Goal: Check status: Check status

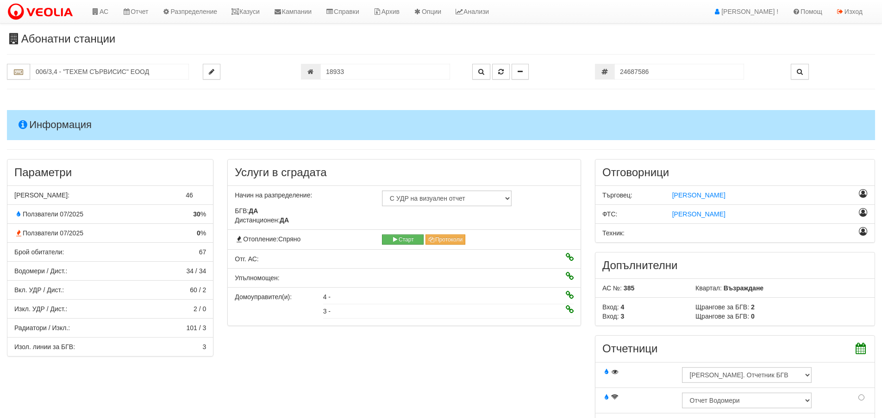
select select "4f58ce55-f746-4976-b7b9-91ffa000ff80"
click at [379, 74] on input "18933" at bounding box center [385, 72] width 130 height 16
type input "19184"
type input "110/5,6 - "[PERSON_NAME] [GEOGRAPHIC_DATA] " ЕАД"
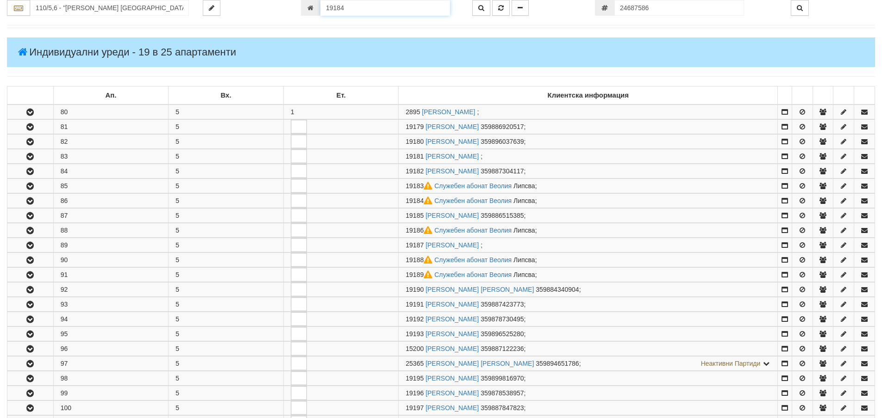
scroll to position [272, 0]
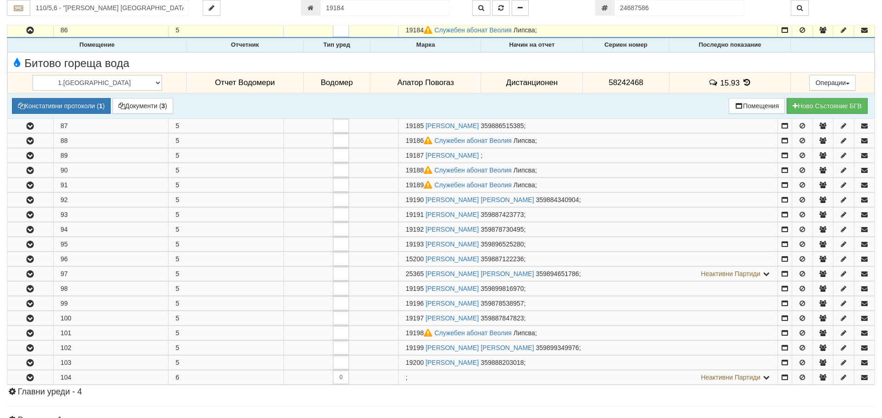
click at [741, 81] on icon at bounding box center [746, 83] width 10 height 8
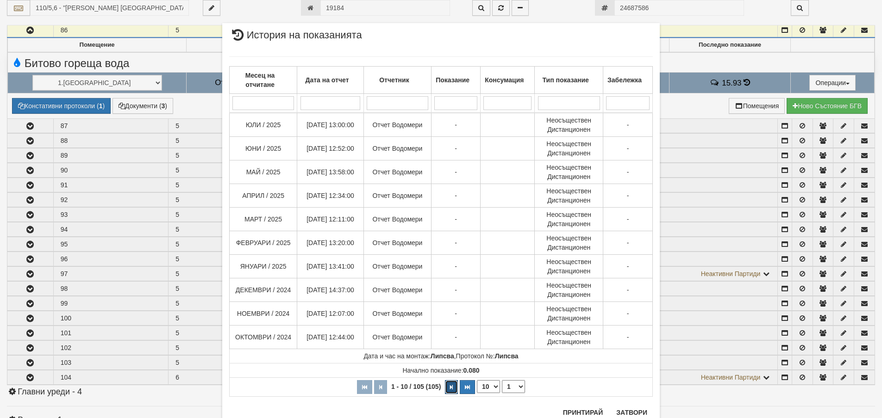
click at [450, 386] on button "button" at bounding box center [451, 387] width 13 height 14
click at [450, 386] on icon "button" at bounding box center [451, 387] width 3 height 5
click at [377, 390] on icon "button" at bounding box center [378, 387] width 3 height 5
select select "1"
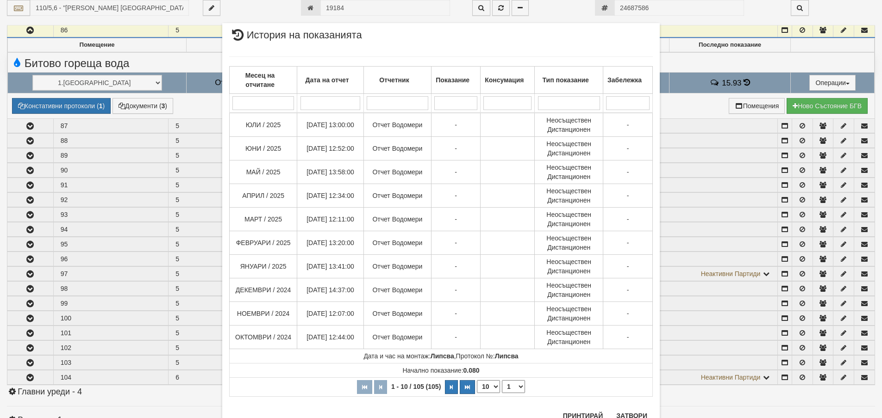
click at [492, 384] on select "10 20 30 40" at bounding box center [488, 386] width 23 height 13
select select "20"
click at [477, 393] on select "10 20 30 40" at bounding box center [488, 386] width 23 height 13
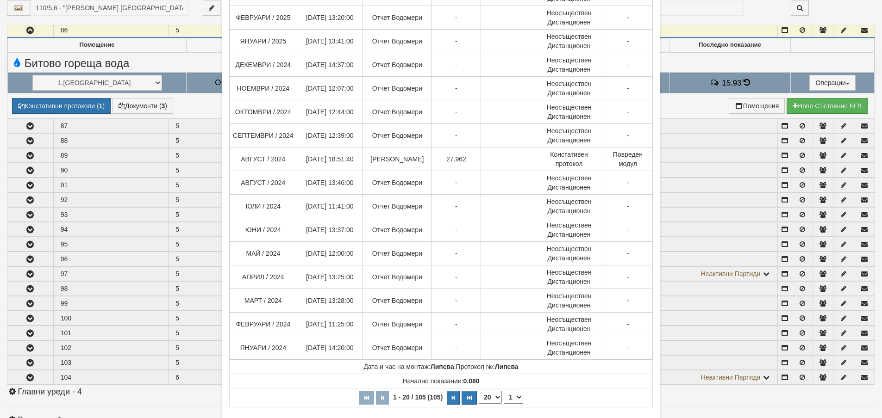
scroll to position [271, 0]
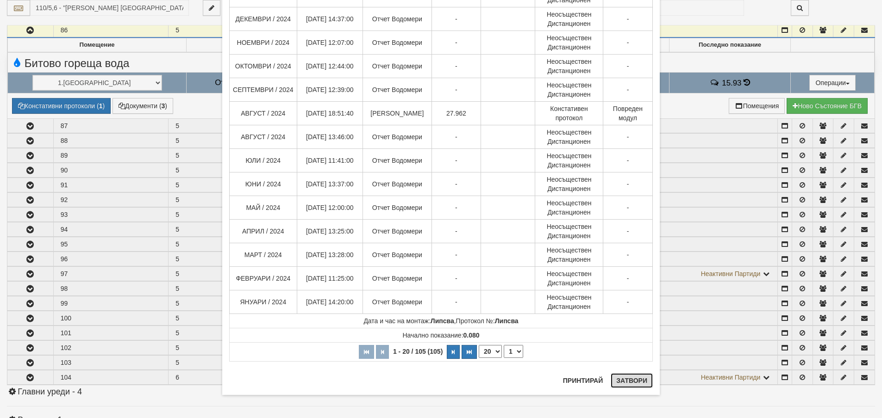
click at [635, 381] on button "Затвори" at bounding box center [631, 380] width 42 height 15
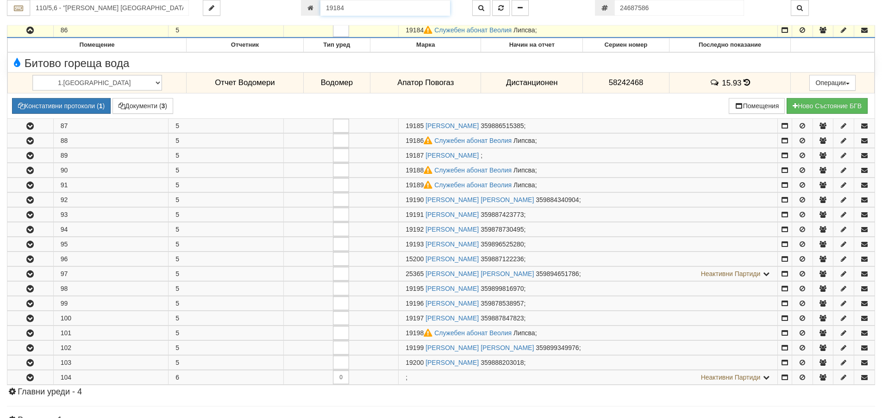
click at [347, 12] on input "19184" at bounding box center [385, 8] width 130 height 16
click at [397, 7] on input "19184" at bounding box center [385, 8] width 130 height 16
type input "21582"
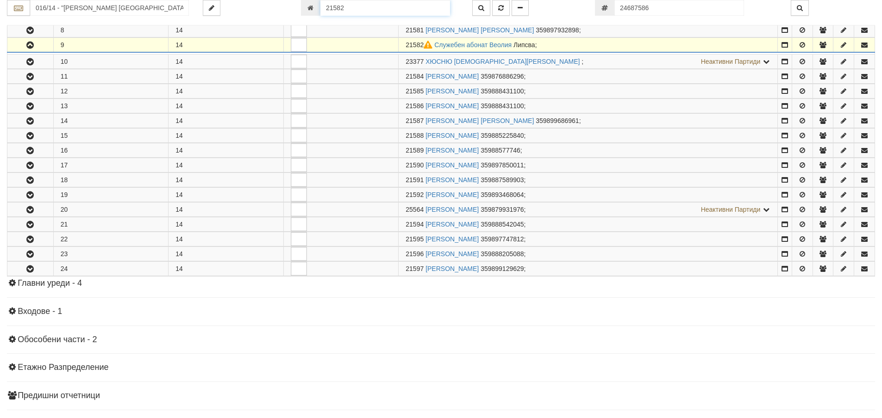
scroll to position [301, 0]
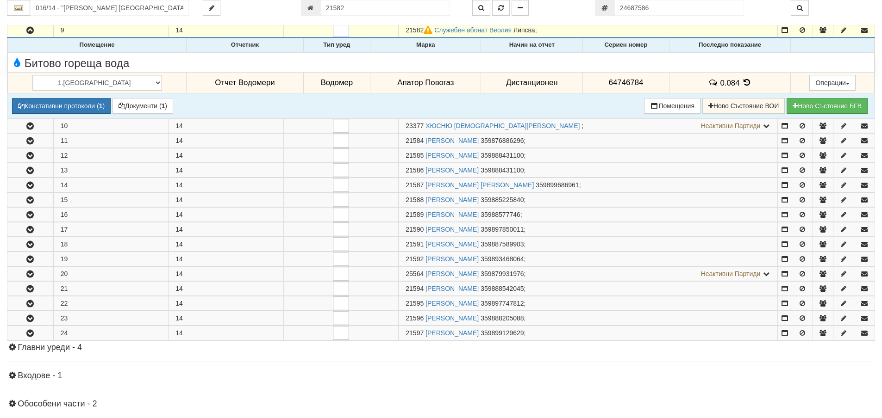
click at [741, 84] on icon at bounding box center [746, 83] width 10 height 8
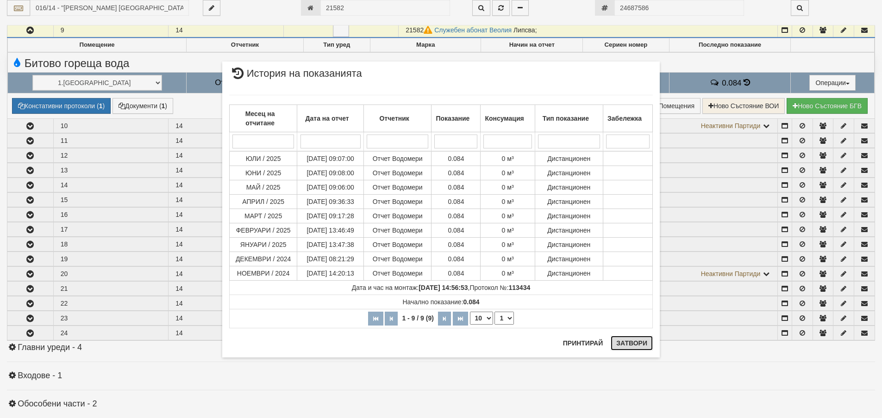
click at [620, 345] on button "Затвори" at bounding box center [631, 343] width 42 height 15
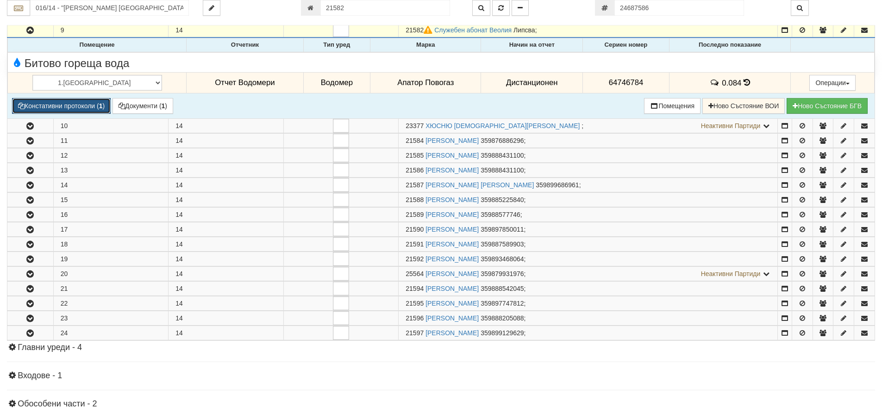
click at [56, 108] on button "Констативни протоколи ( 1 )" at bounding box center [61, 106] width 99 height 16
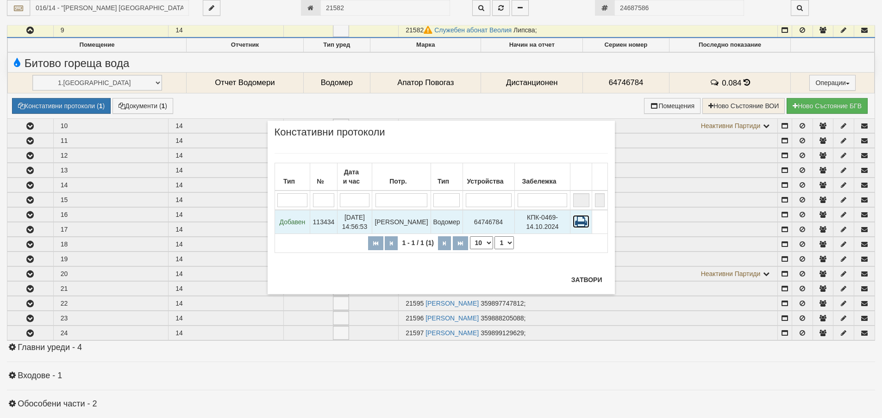
click at [583, 219] on icon at bounding box center [580, 221] width 17 height 13
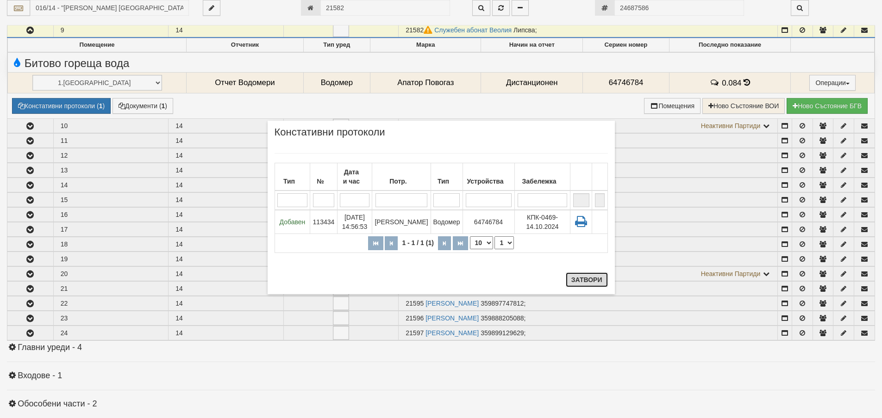
click at [590, 284] on button "Затвори" at bounding box center [587, 280] width 42 height 15
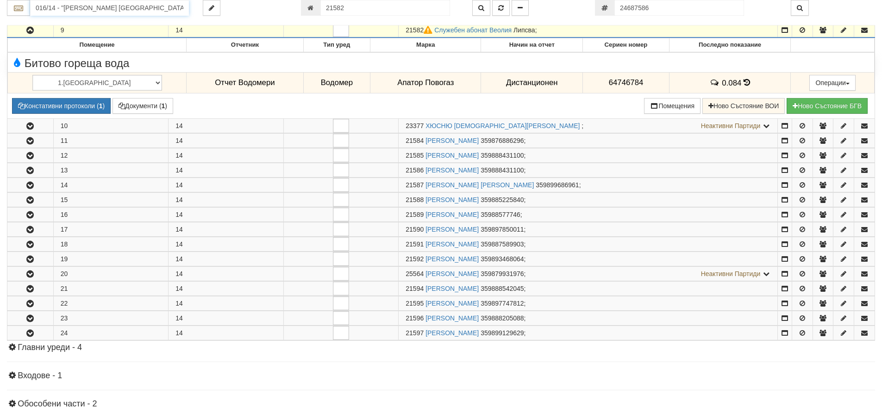
click at [118, 13] on input "016/14 - "[PERSON_NAME] [GEOGRAPHIC_DATA] " ЕАД" at bounding box center [109, 8] width 159 height 16
click at [122, 24] on div "016/8 - [PERSON_NAME] - "ВЕОЛИЯ"" at bounding box center [109, 22] width 156 height 11
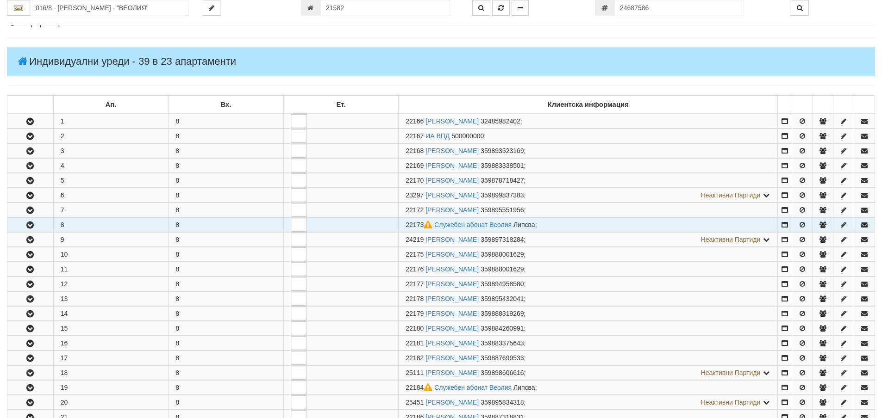
scroll to position [93, 0]
click at [30, 223] on icon "button" at bounding box center [30, 224] width 11 height 6
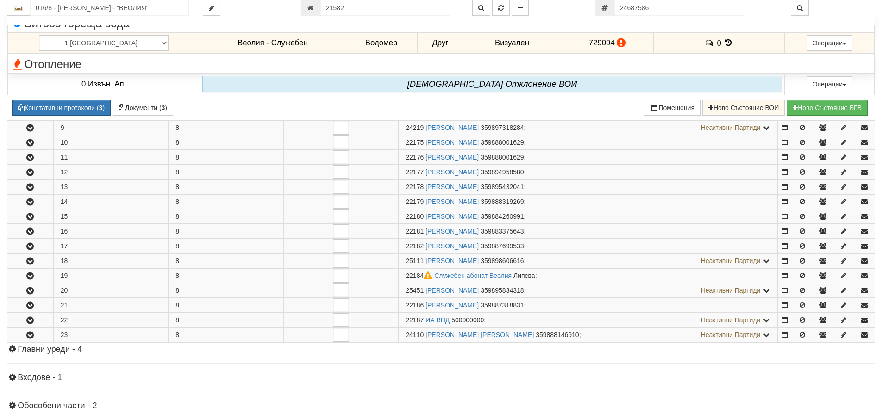
scroll to position [417, 0]
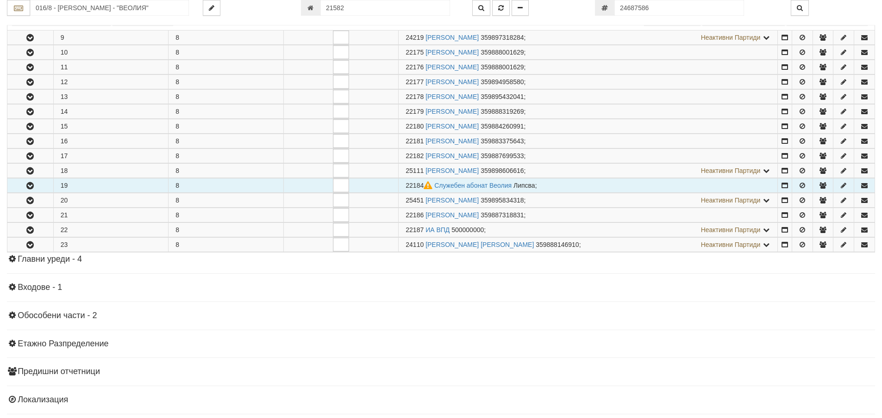
click at [46, 179] on td at bounding box center [30, 186] width 46 height 14
click at [48, 187] on button "button" at bounding box center [30, 186] width 46 height 14
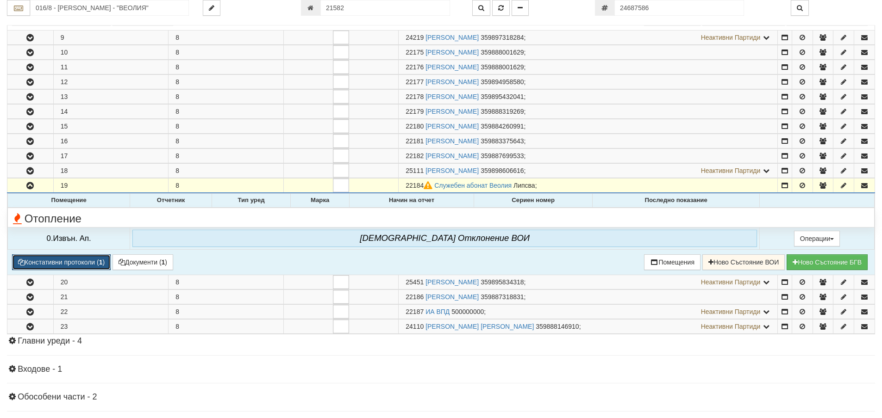
click at [78, 261] on button "Констативни протоколи ( 1 )" at bounding box center [61, 263] width 99 height 16
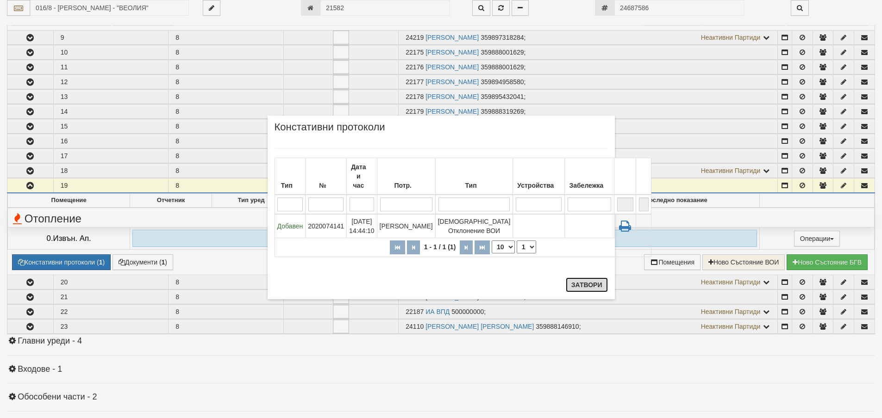
click at [571, 283] on button "Затвори" at bounding box center [587, 285] width 42 height 15
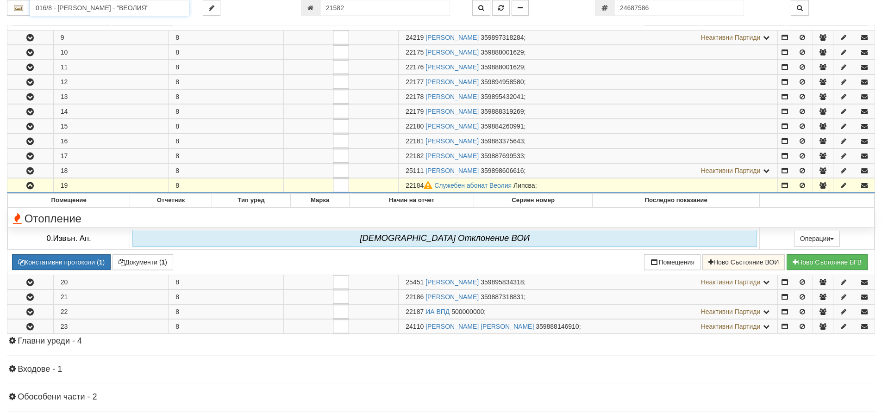
click at [164, 8] on input "016/8 - [PERSON_NAME] - "ВЕОЛИЯ"" at bounding box center [109, 8] width 159 height 16
click at [111, 45] on div "112/5,6 - Младост - "ВЕОЛИЯ"" at bounding box center [109, 43] width 156 height 11
type input "112/5,6 - Младост - "ВЕОЛИЯ""
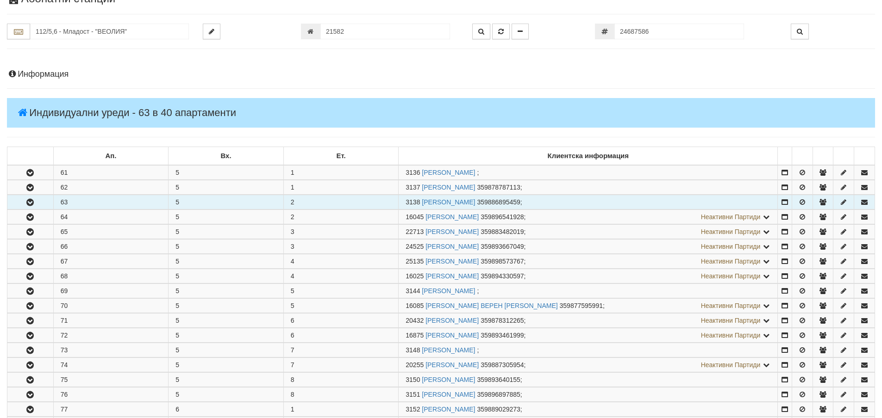
scroll to position [93, 0]
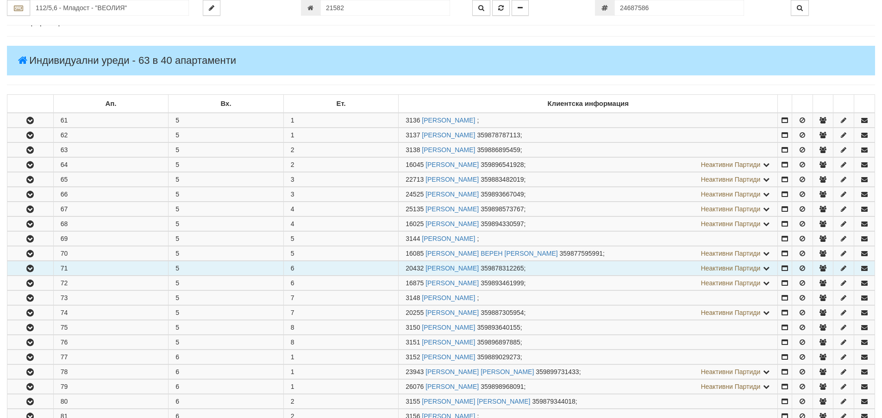
click at [39, 272] on button "button" at bounding box center [30, 268] width 46 height 14
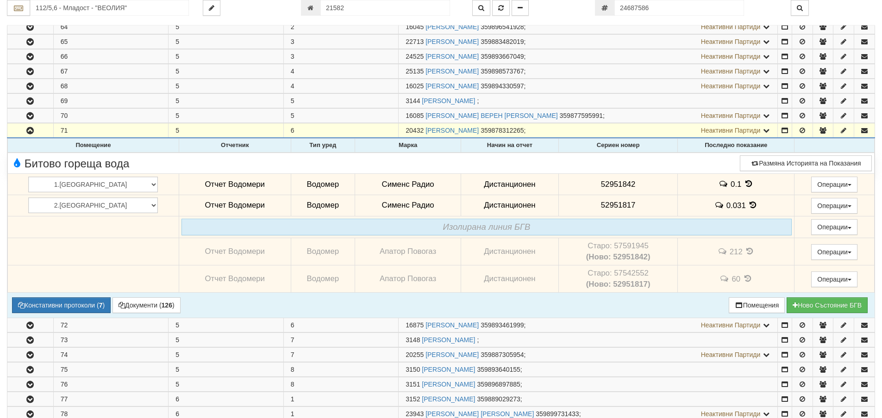
scroll to position [231, 0]
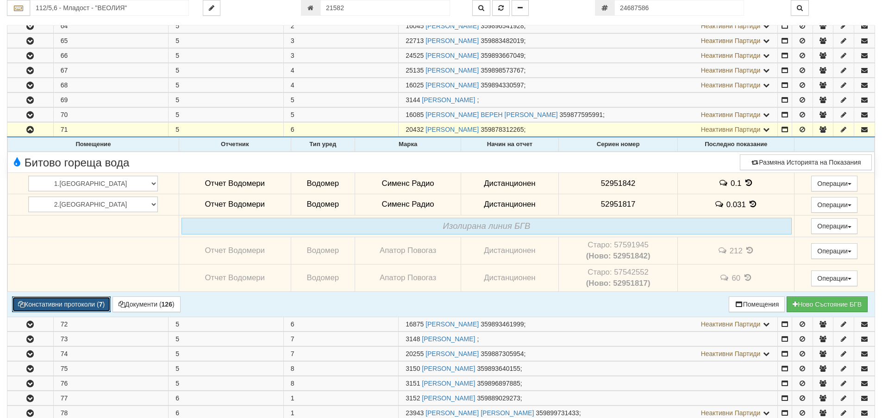
click at [64, 304] on button "Констативни протоколи ( 7 )" at bounding box center [61, 305] width 99 height 16
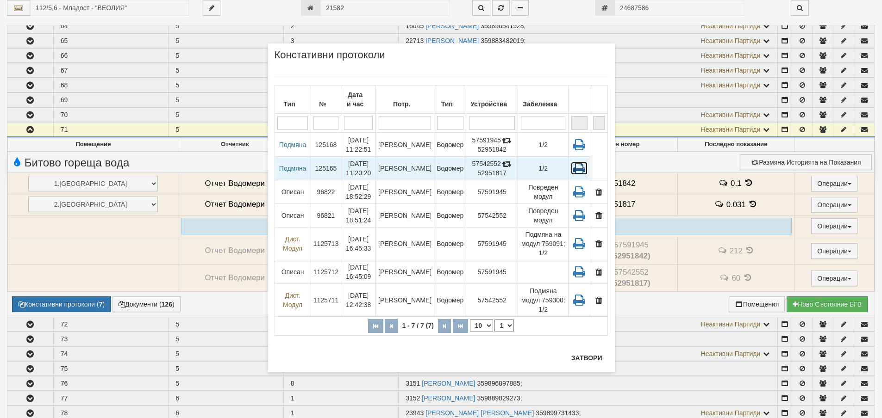
click at [577, 170] on icon at bounding box center [579, 168] width 17 height 13
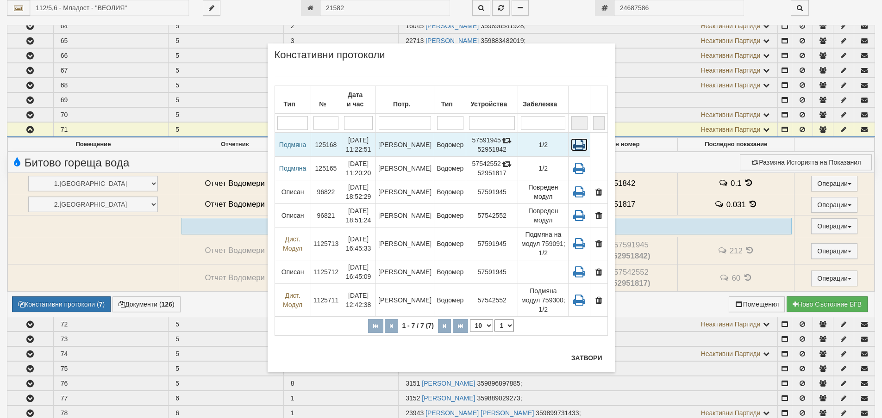
click at [577, 145] on icon at bounding box center [579, 144] width 17 height 13
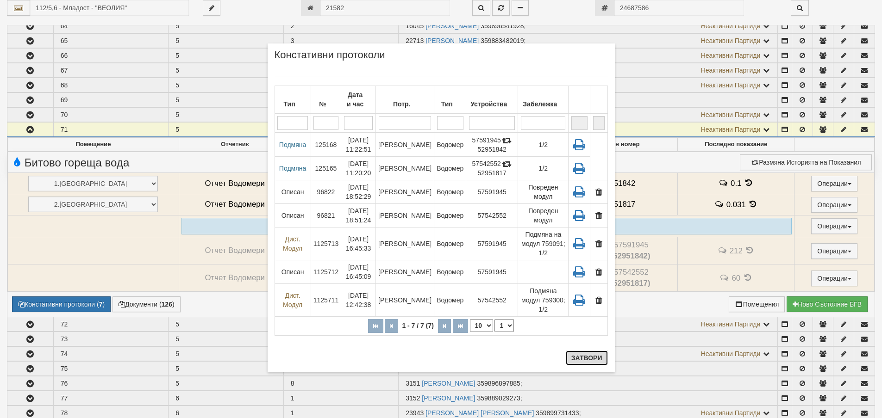
click at [585, 357] on button "Затвори" at bounding box center [587, 358] width 42 height 15
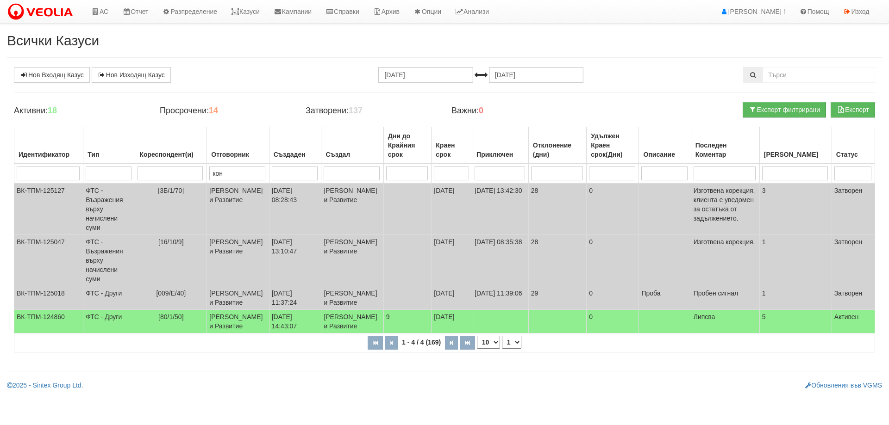
click at [286, 397] on html "АС Отчет Настройки Период Глобални Параметри Сваляне Отчетни Карти Нулиране УДР" at bounding box center [444, 198] width 889 height 397
click at [256, 12] on link "Казуси" at bounding box center [245, 11] width 43 height 23
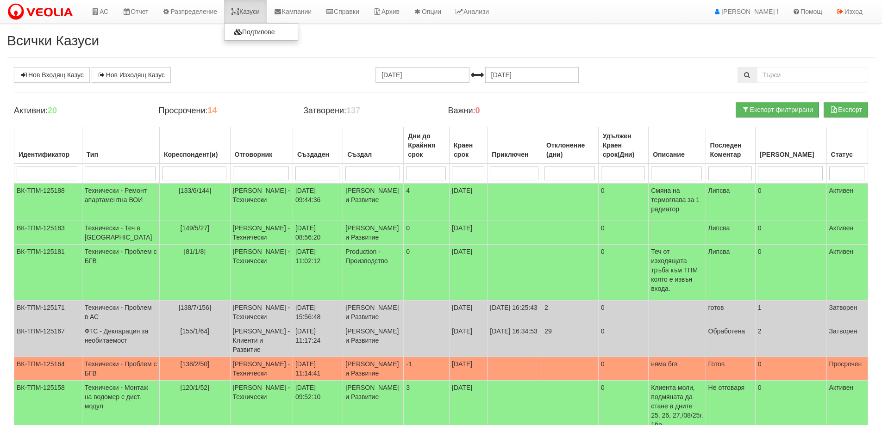
click at [254, 11] on link "Казуси" at bounding box center [245, 11] width 43 height 23
